Goal: Information Seeking & Learning: Learn about a topic

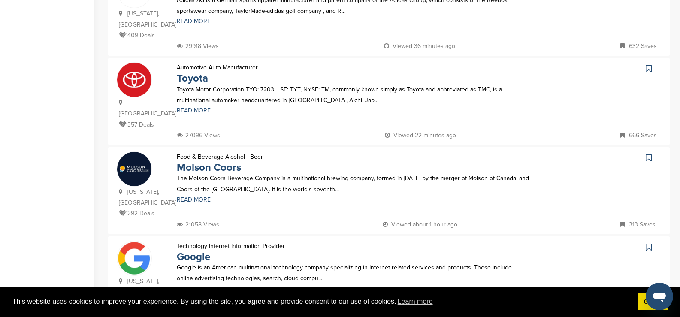
scroll to position [472, 0]
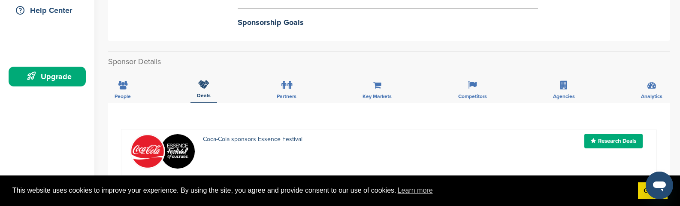
scroll to position [215, 0]
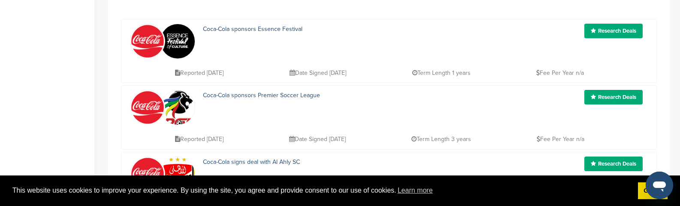
scroll to position [300, 0]
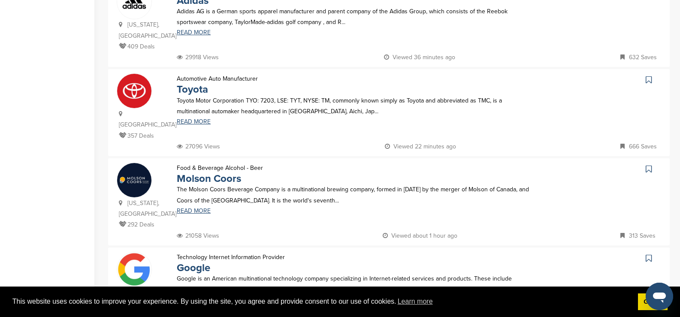
scroll to position [472, 0]
